Goal: Use online tool/utility: Utilize a website feature to perform a specific function

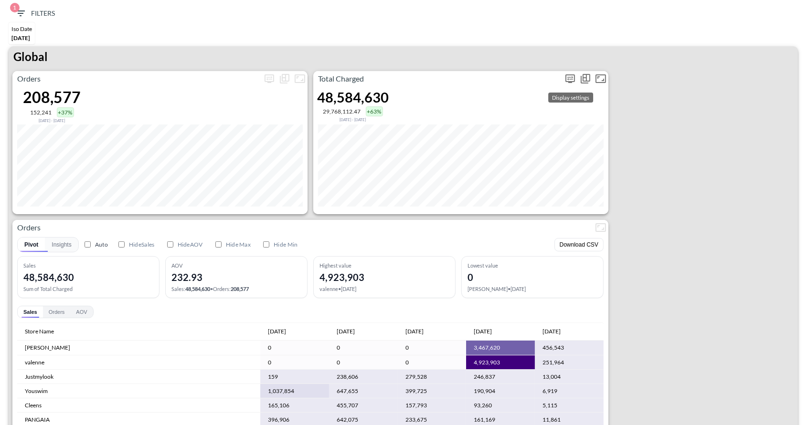
click at [567, 74] on icon "more" at bounding box center [570, 78] width 10 height 9
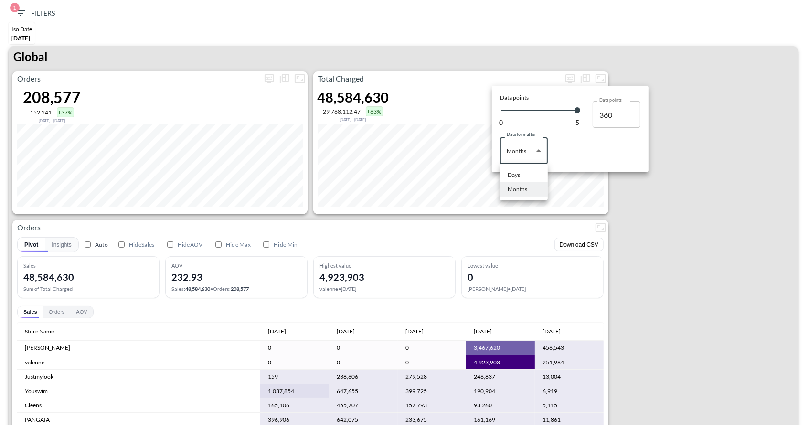
click at [522, 145] on body "BI.P.EYE, Interactive Analytics Dashboards 1 Filters Iso Date Jun 01, 2025 Glob…" at bounding box center [404, 212] width 809 height 425
click at [517, 179] on li "Days" at bounding box center [524, 175] width 48 height 14
type input "Days"
type input "124"
click at [671, 310] on div at bounding box center [404, 212] width 809 height 425
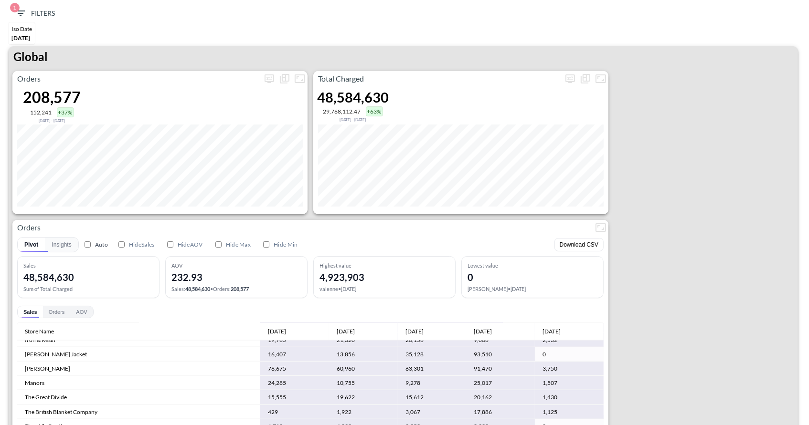
scroll to position [1606, 0]
